Goal: Book appointment/travel/reservation

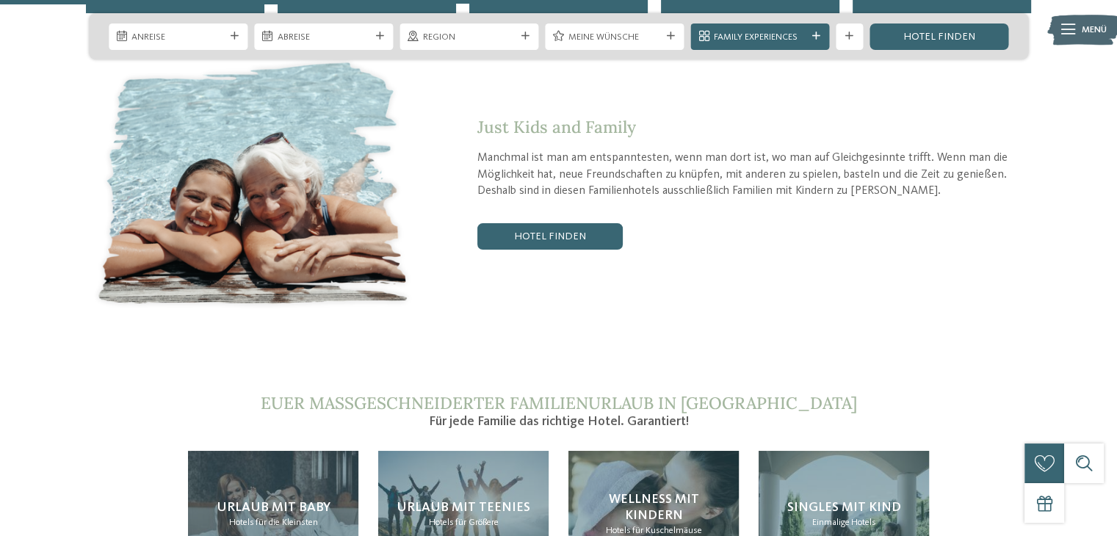
scroll to position [2643, 0]
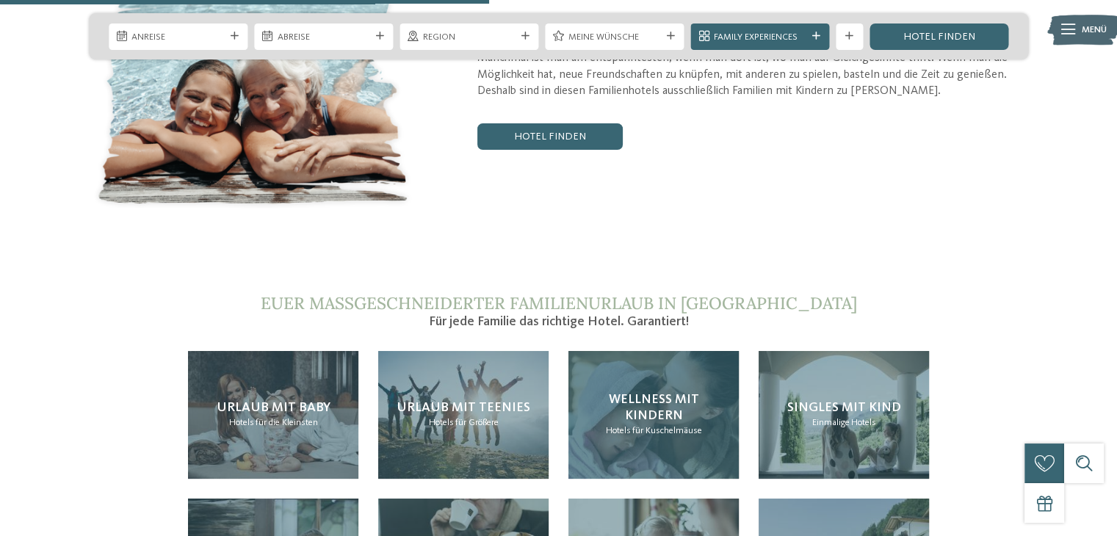
drag, startPoint x: 645, startPoint y: 357, endPoint x: 689, endPoint y: 355, distance: 44.1
click at [645, 393] on span "Wellness mit Kindern" at bounding box center [653, 407] width 90 height 29
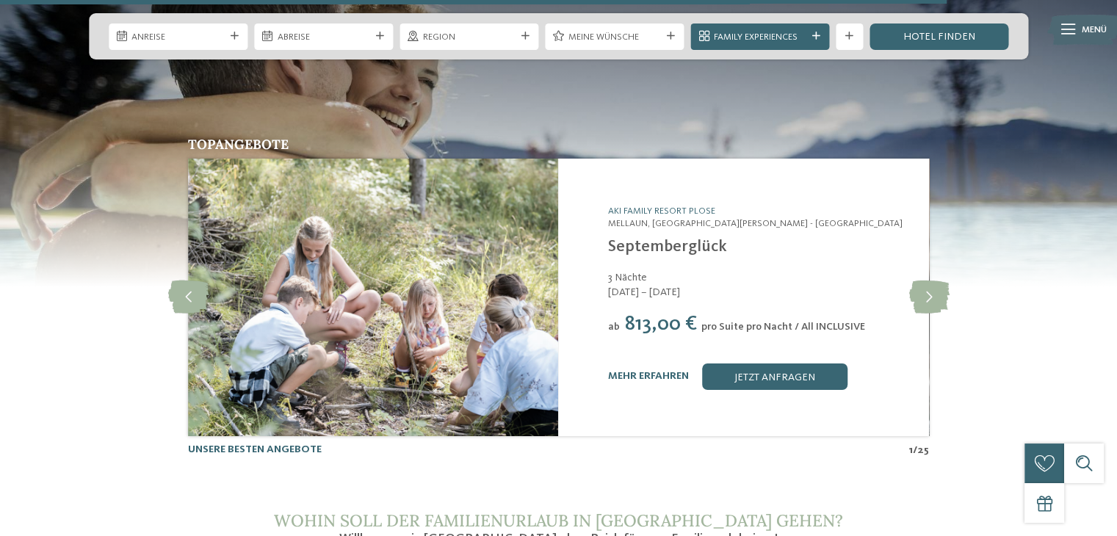
scroll to position [5139, 0]
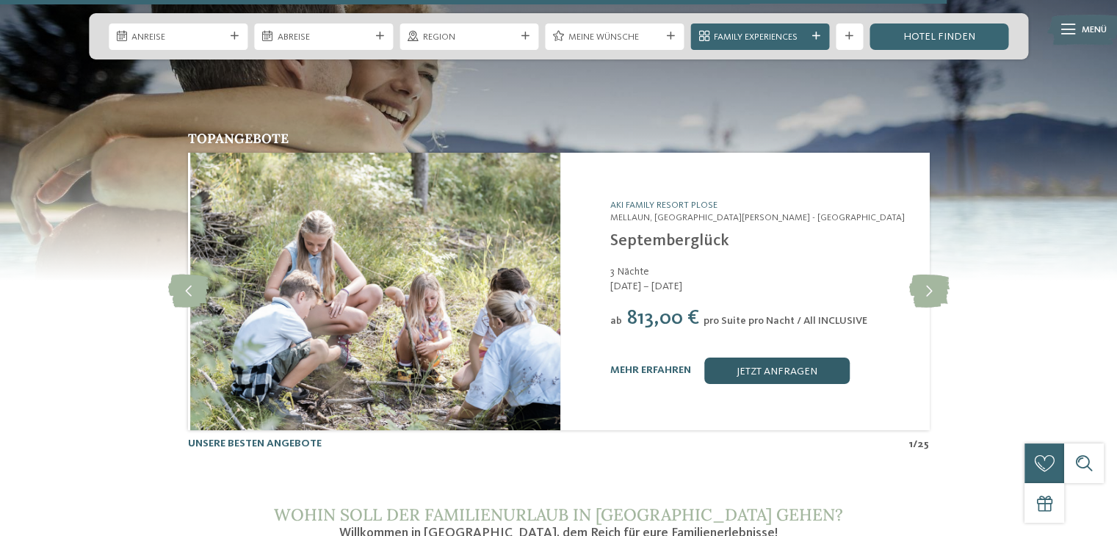
click at [743, 358] on link "jetzt anfragen" at bounding box center [776, 371] width 145 height 26
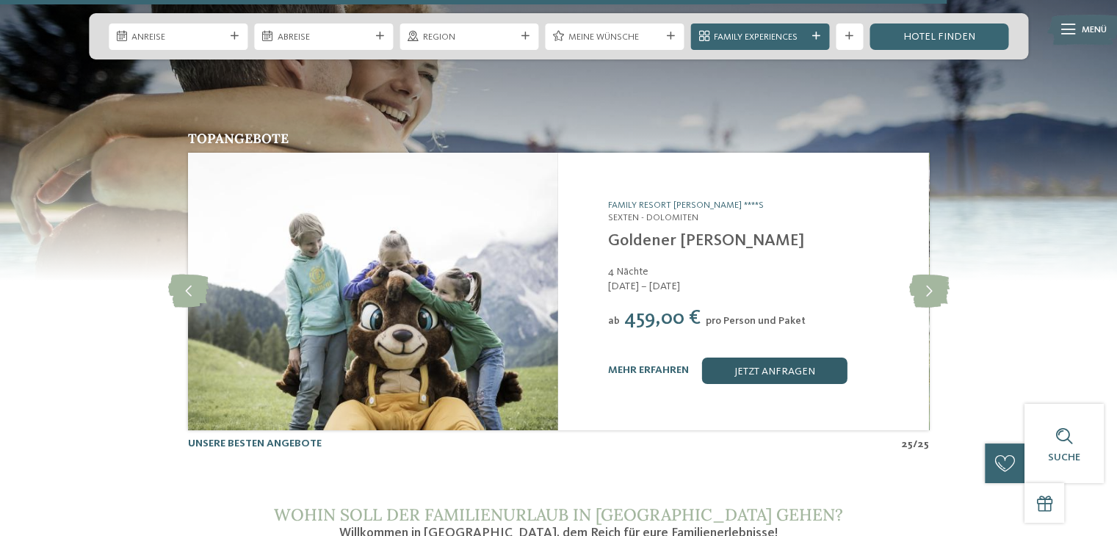
click at [743, 358] on link "jetzt anfragen" at bounding box center [774, 371] width 145 height 26
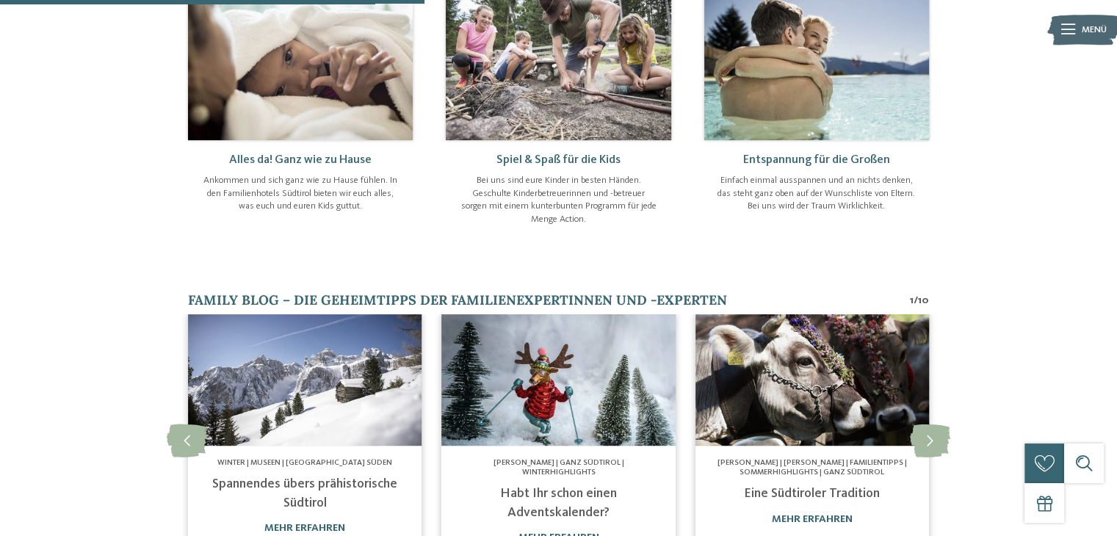
scroll to position [881, 0]
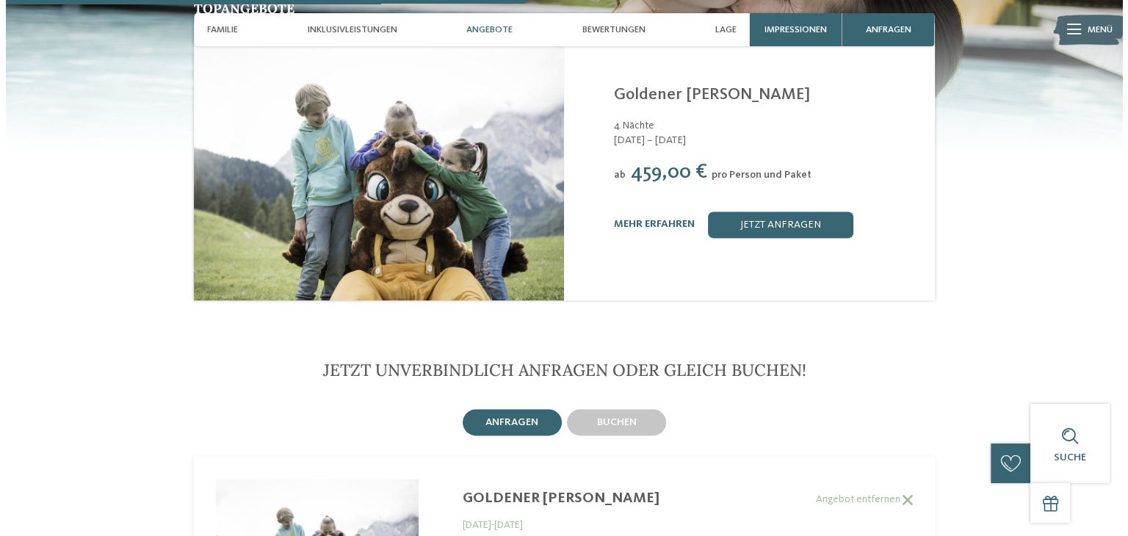
scroll to position [2053, 0]
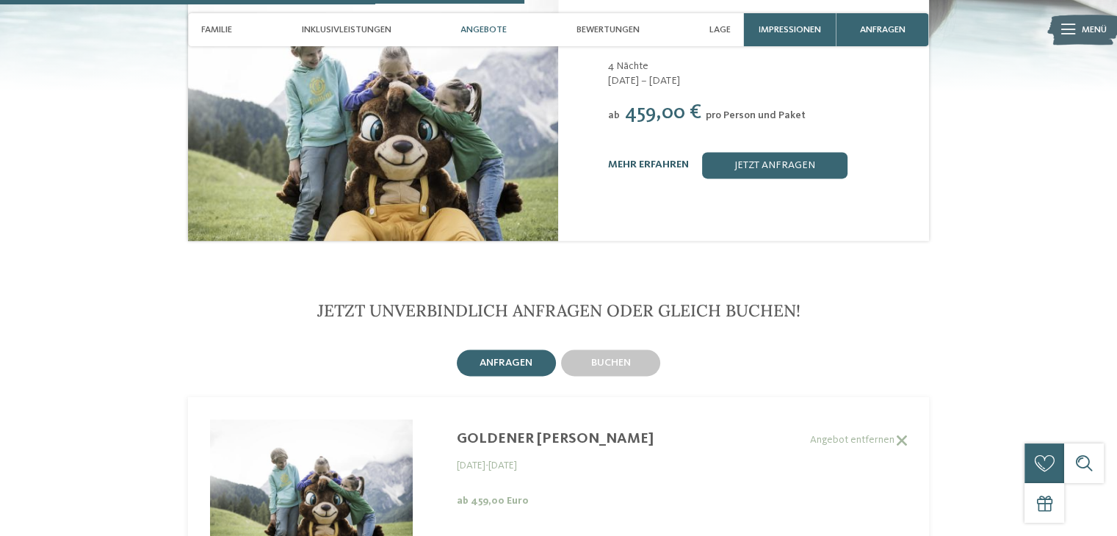
click at [652, 159] on link "mehr erfahren" at bounding box center [648, 164] width 81 height 10
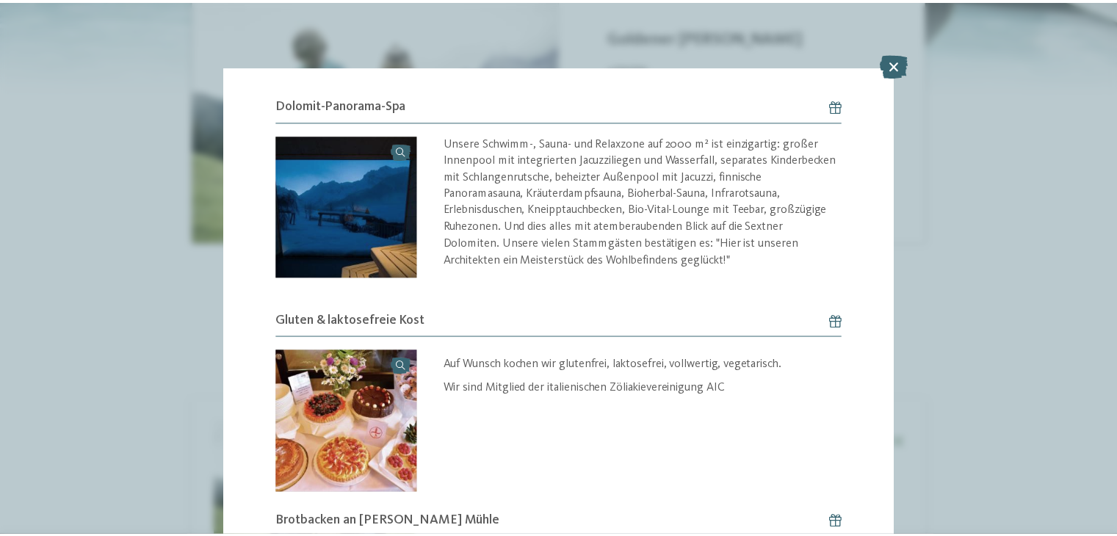
scroll to position [1502, 0]
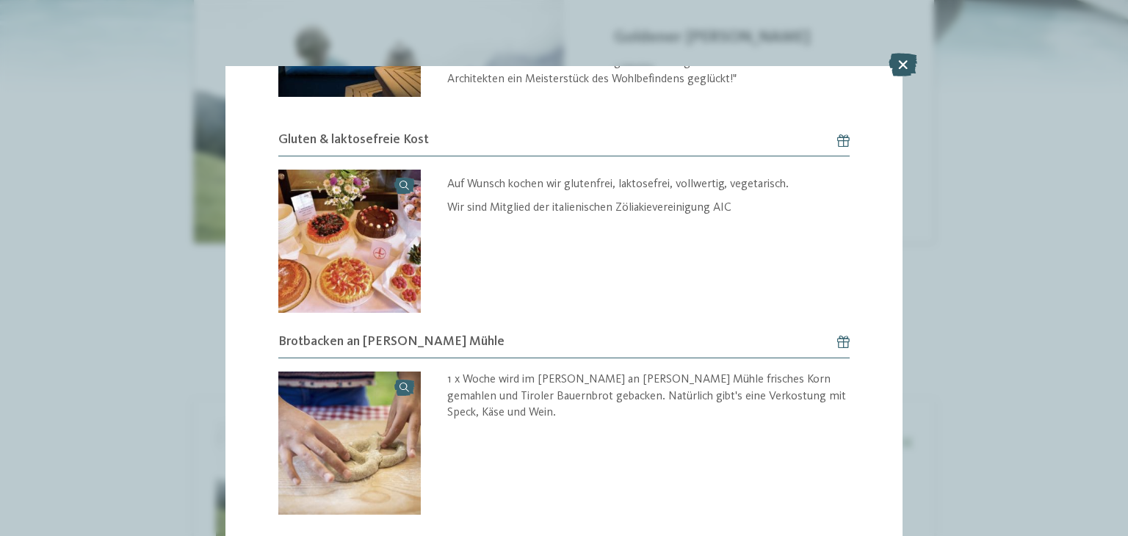
click at [899, 57] on icon at bounding box center [902, 64] width 29 height 23
